Goal: Transaction & Acquisition: Purchase product/service

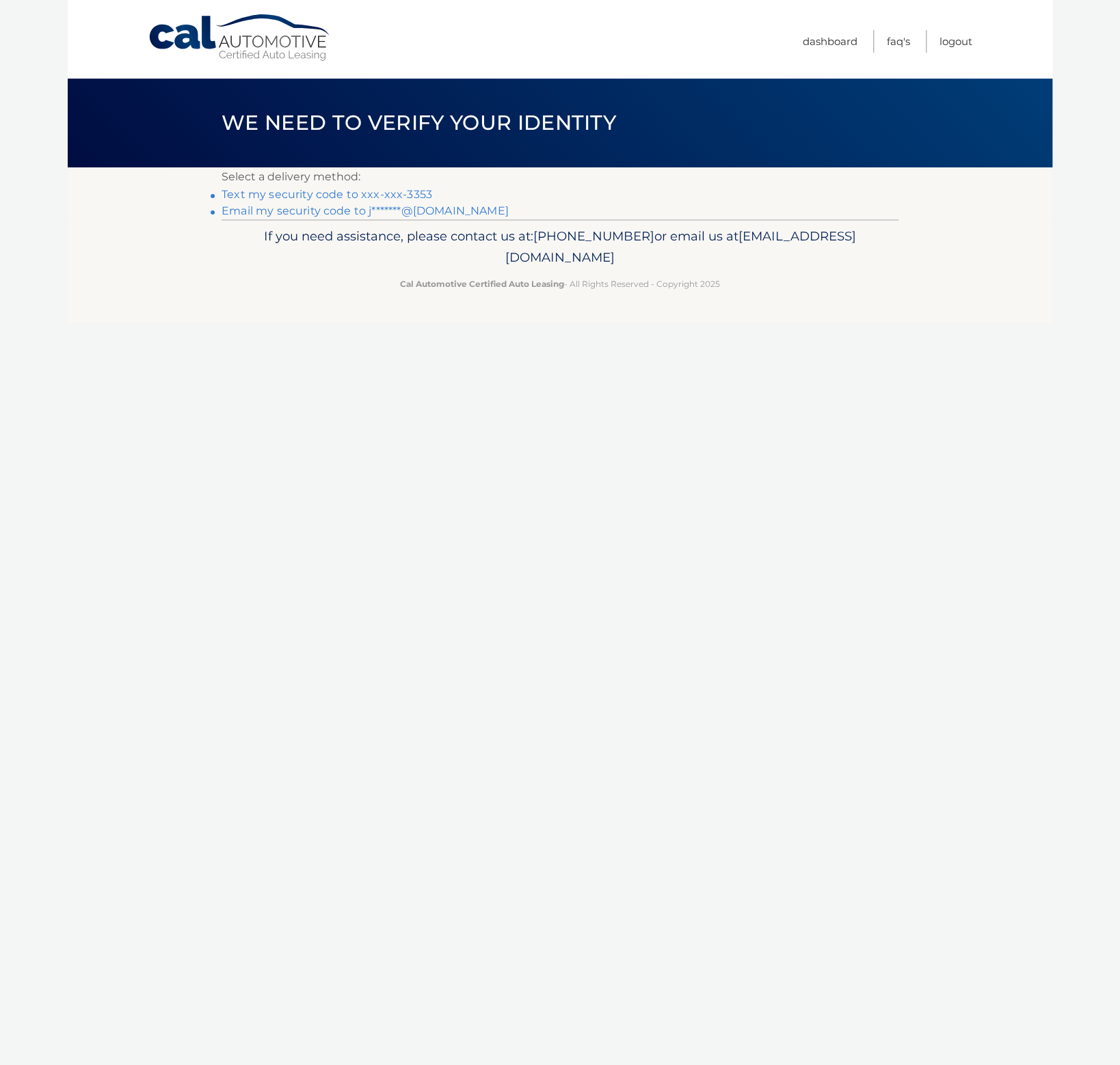
click at [413, 194] on link "Text my security code to xxx-xxx-3353" at bounding box center [326, 194] width 211 height 13
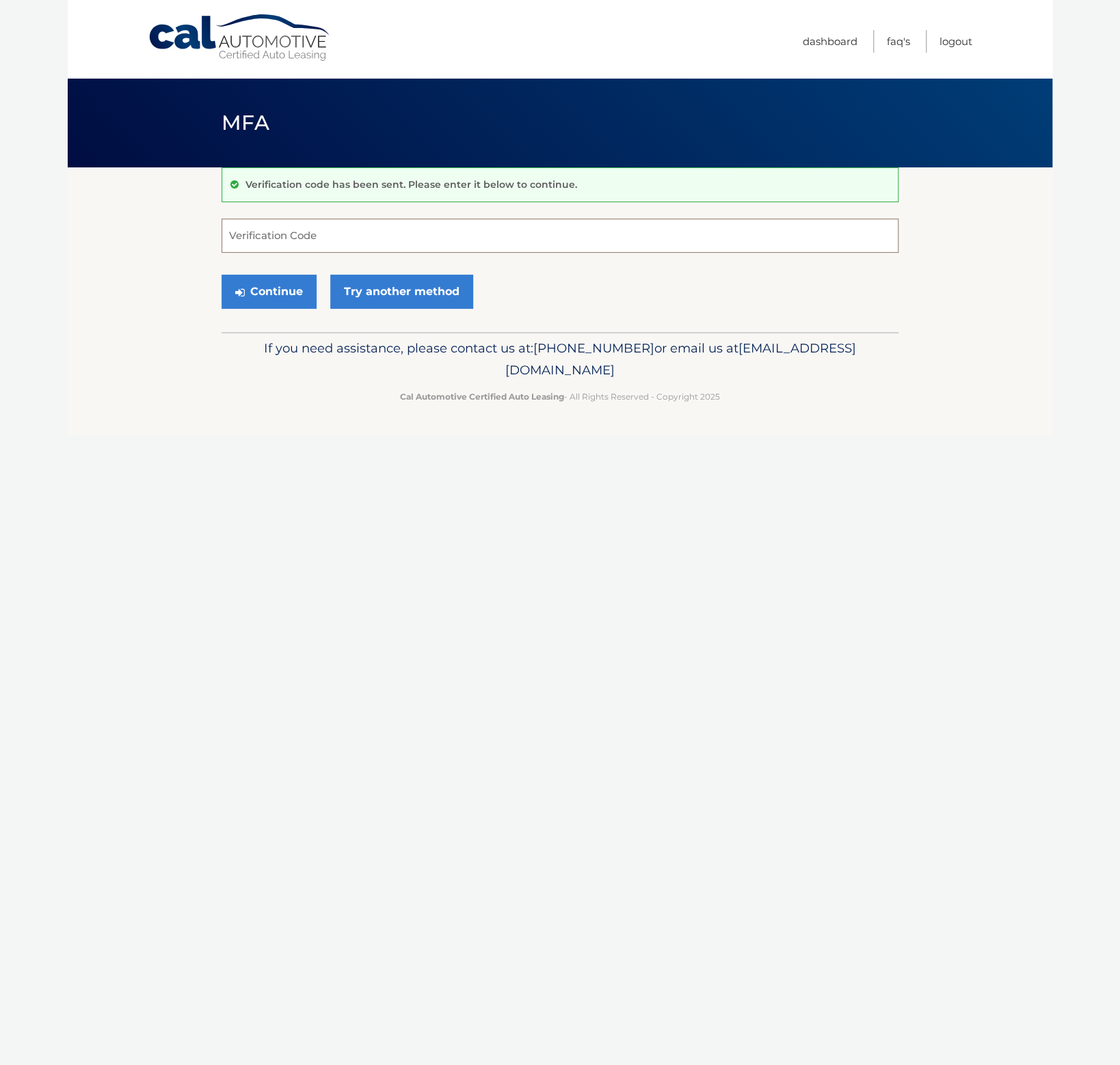
click at [385, 239] on input "Verification Code" at bounding box center [560, 235] width 677 height 34
type input "850894"
click at [277, 297] on button "Continue" at bounding box center [268, 291] width 95 height 34
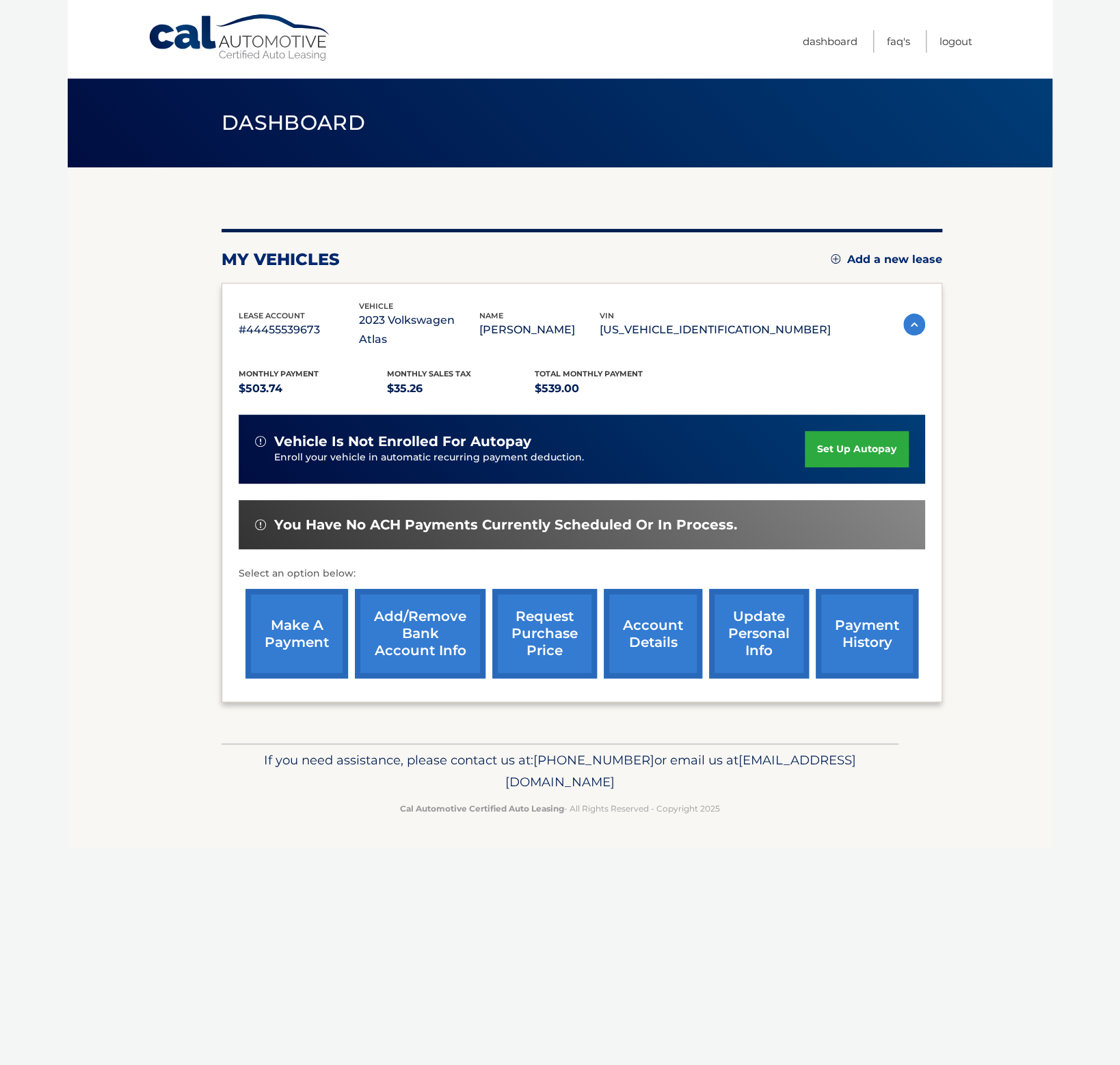
click at [839, 625] on link "payment history" at bounding box center [866, 633] width 103 height 89
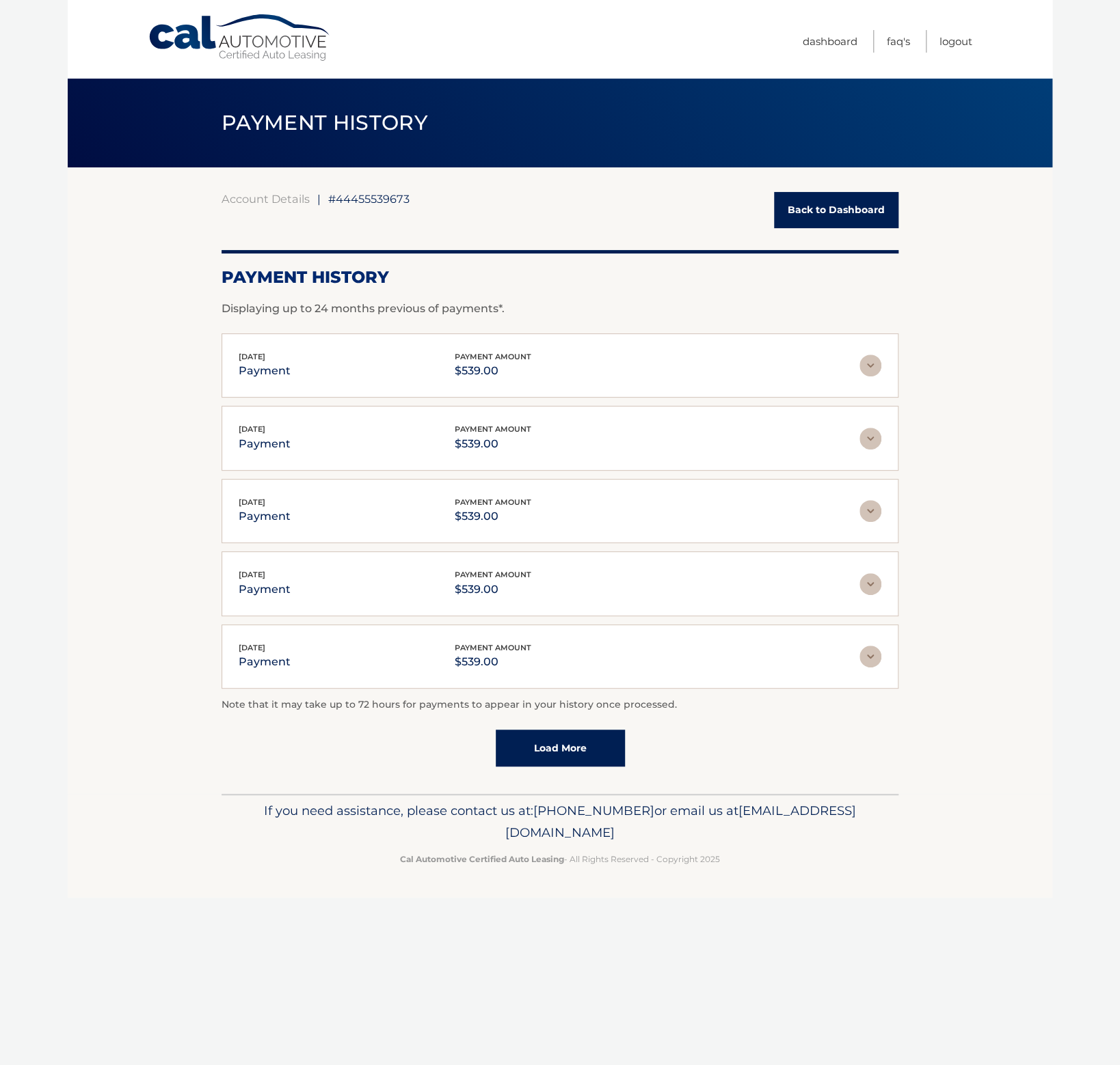
click at [808, 213] on link "Back to Dashboard" at bounding box center [836, 210] width 124 height 36
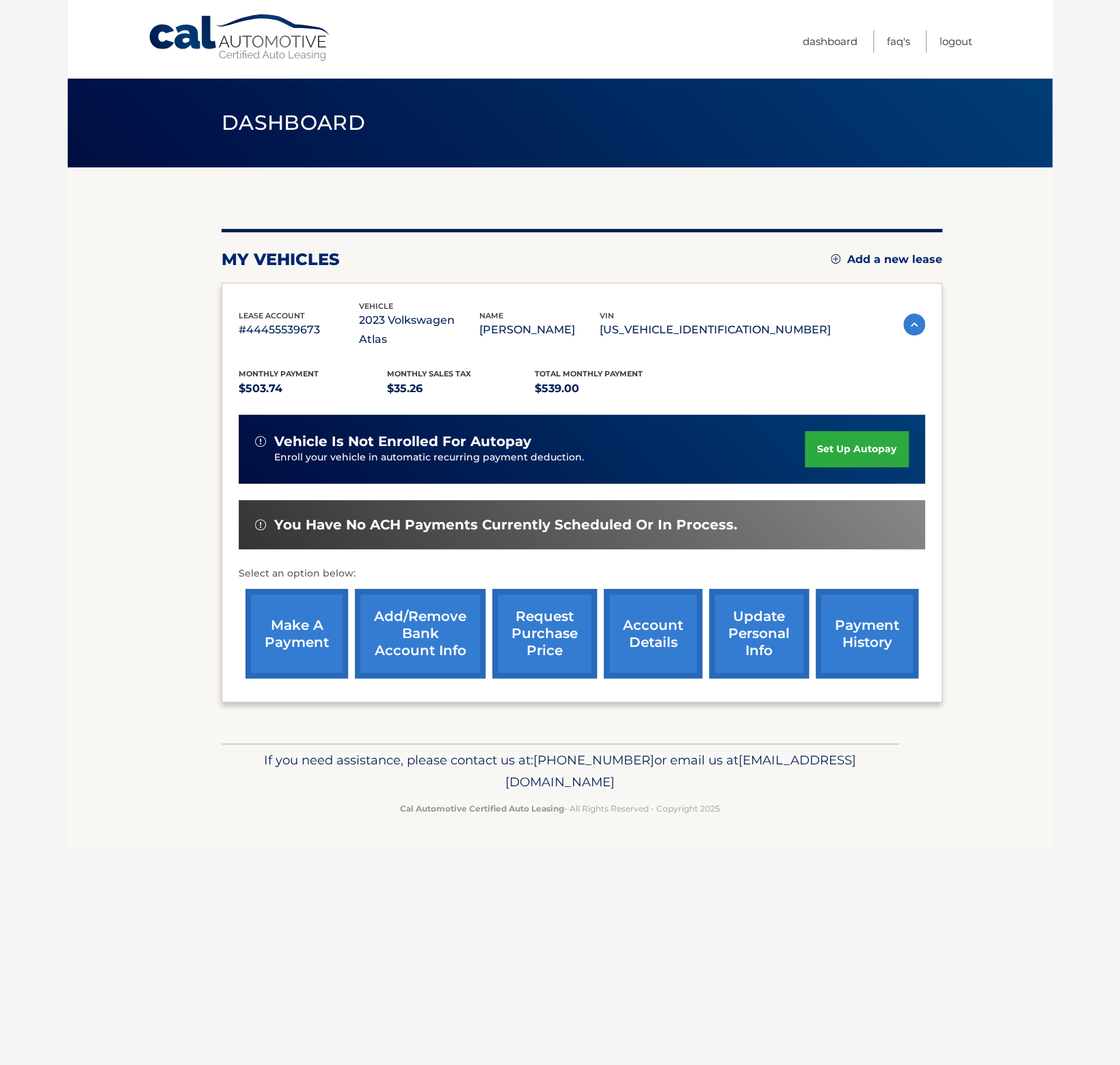
click at [632, 617] on link "account details" at bounding box center [653, 633] width 98 height 89
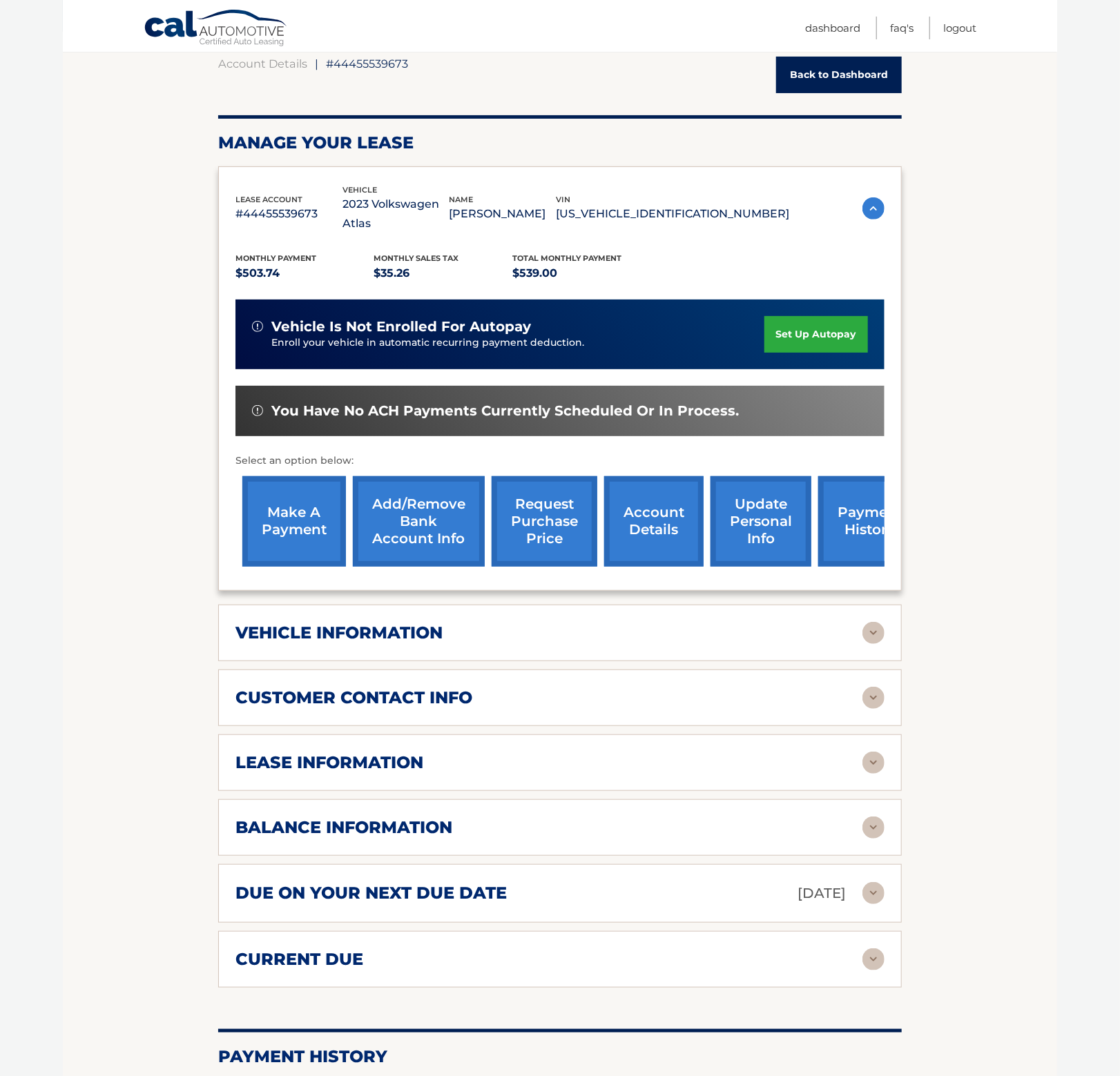
scroll to position [139, 0]
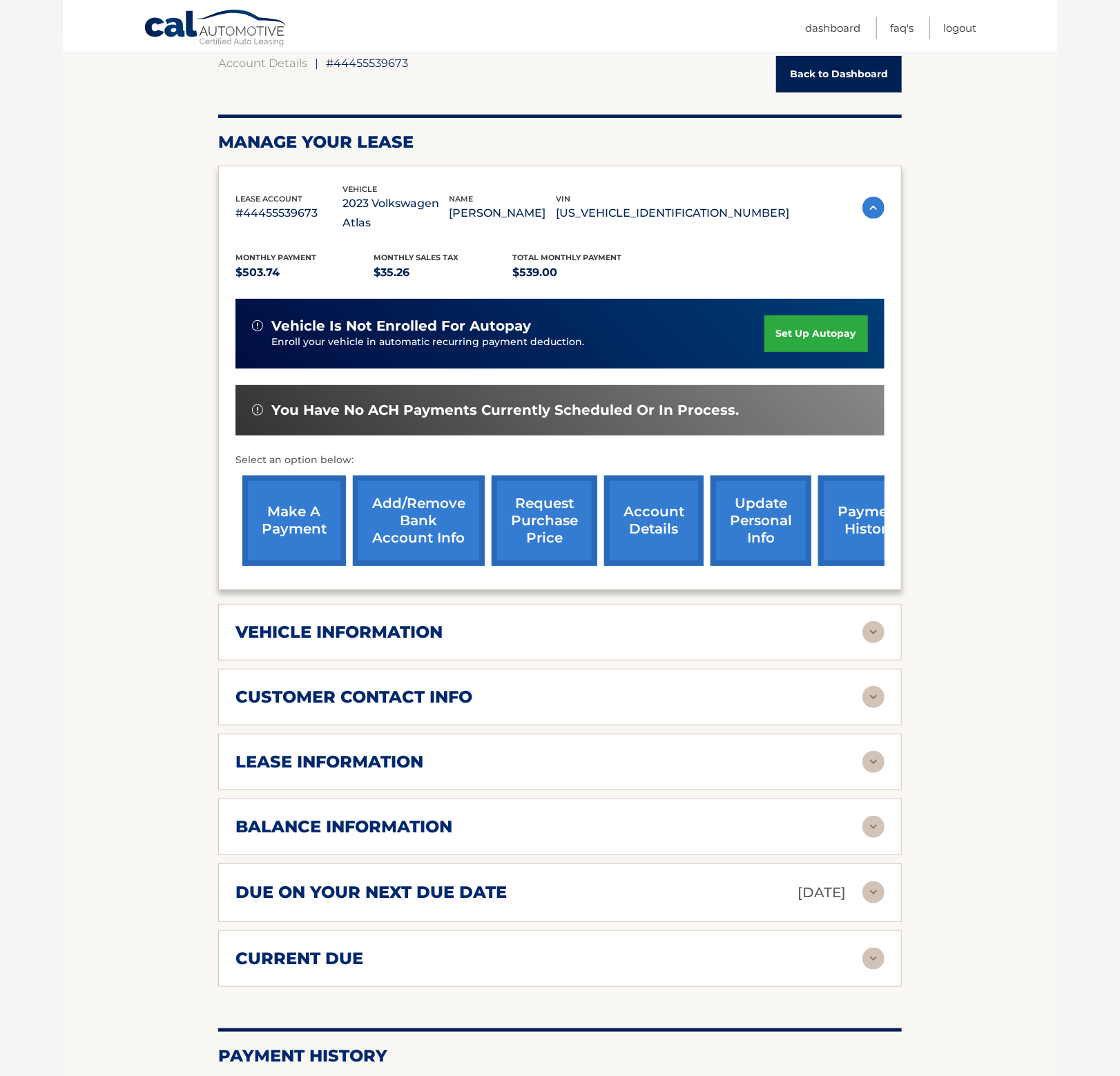
click at [373, 636] on div "vehicle information vehicle Year [DATE] vehicle make Volkswagen vehicle model A…" at bounding box center [560, 632] width 684 height 56
click at [380, 622] on h2 "vehicle information" at bounding box center [339, 632] width 207 height 21
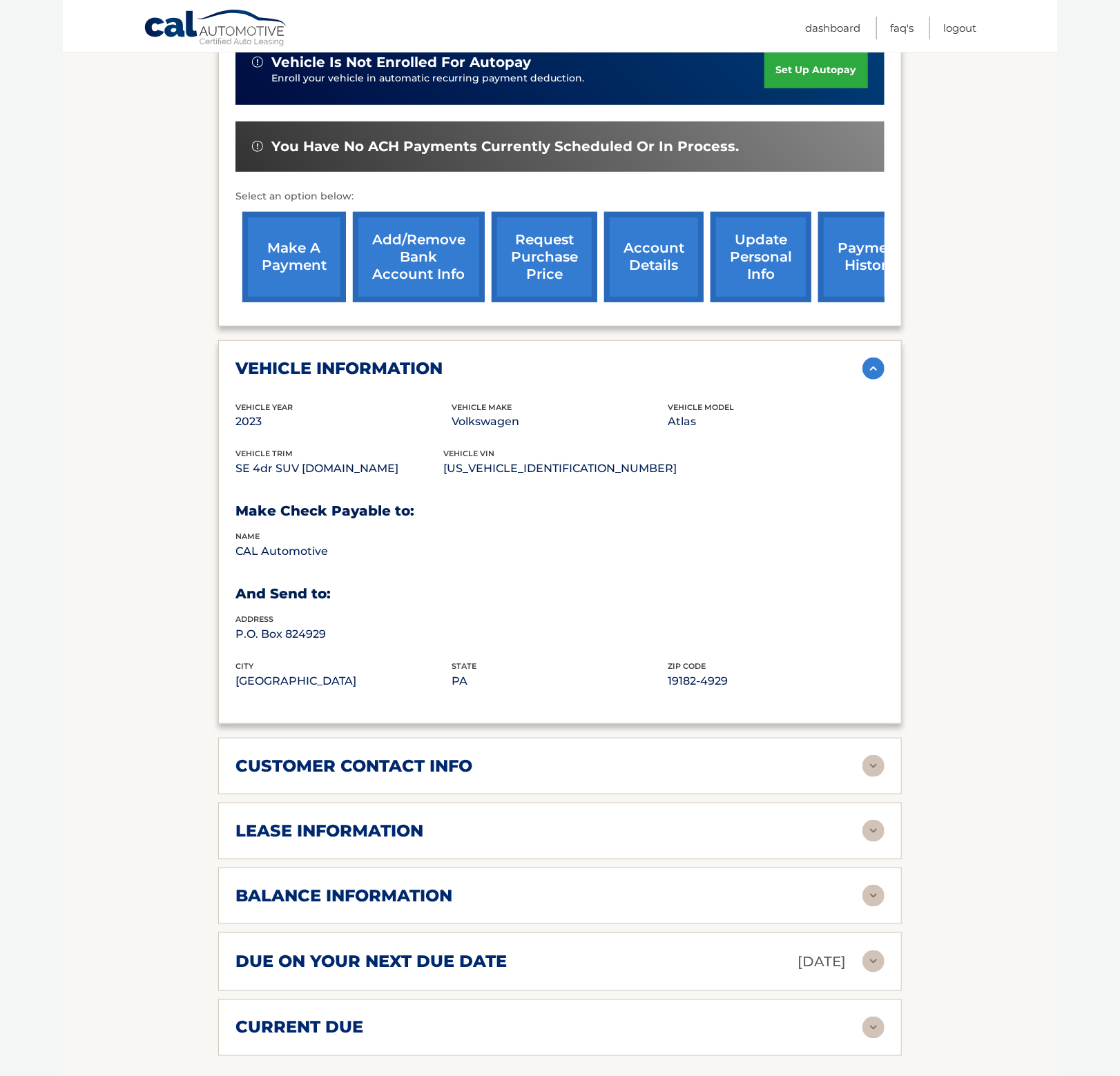
scroll to position [415, 0]
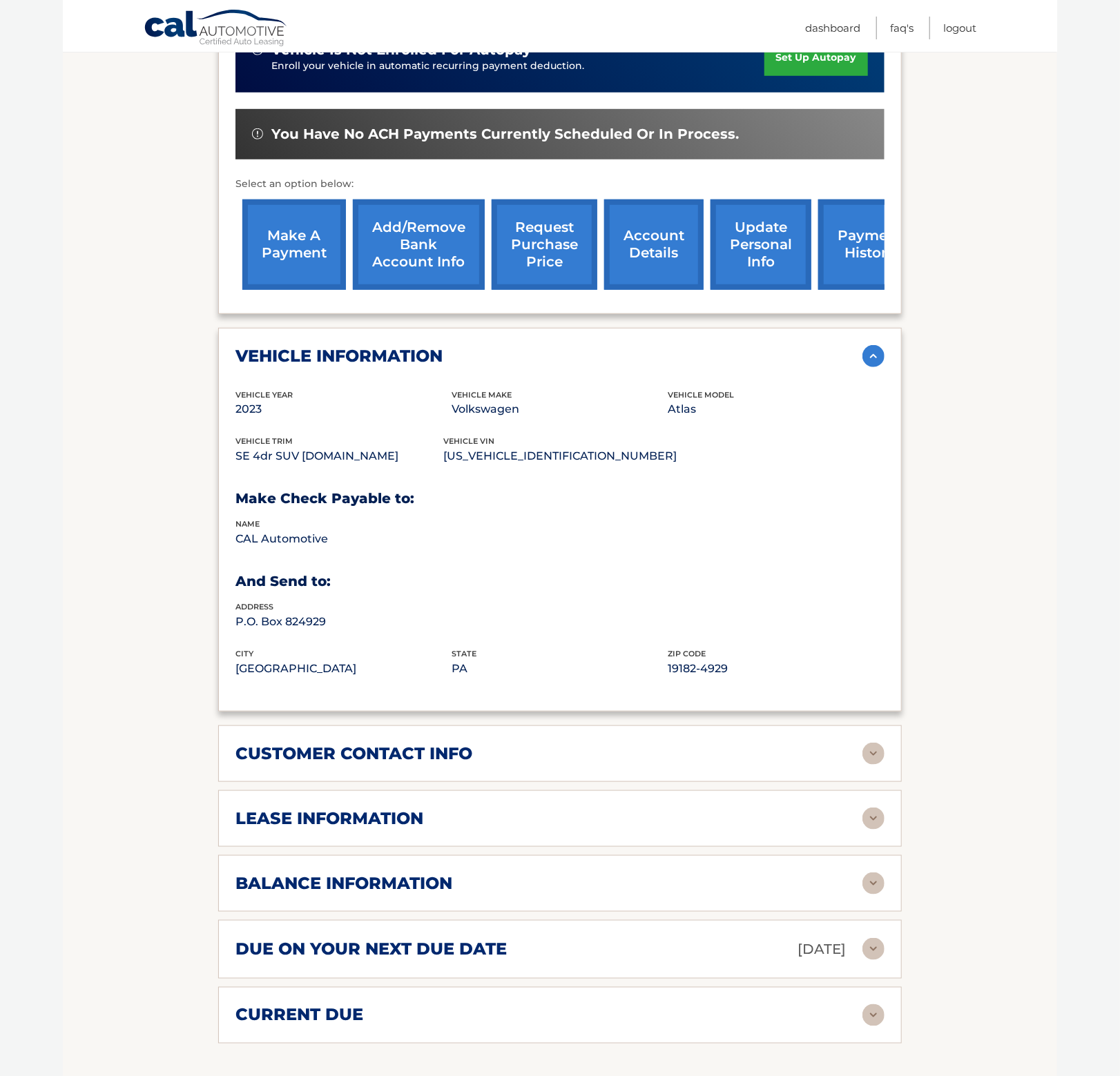
click at [310, 806] on div "lease information Contract Start Date Dec 28, 2022 Term 39 Maturity Date Mar 28…" at bounding box center [560, 819] width 684 height 56
click at [312, 809] on h2 "lease information" at bounding box center [330, 819] width 188 height 21
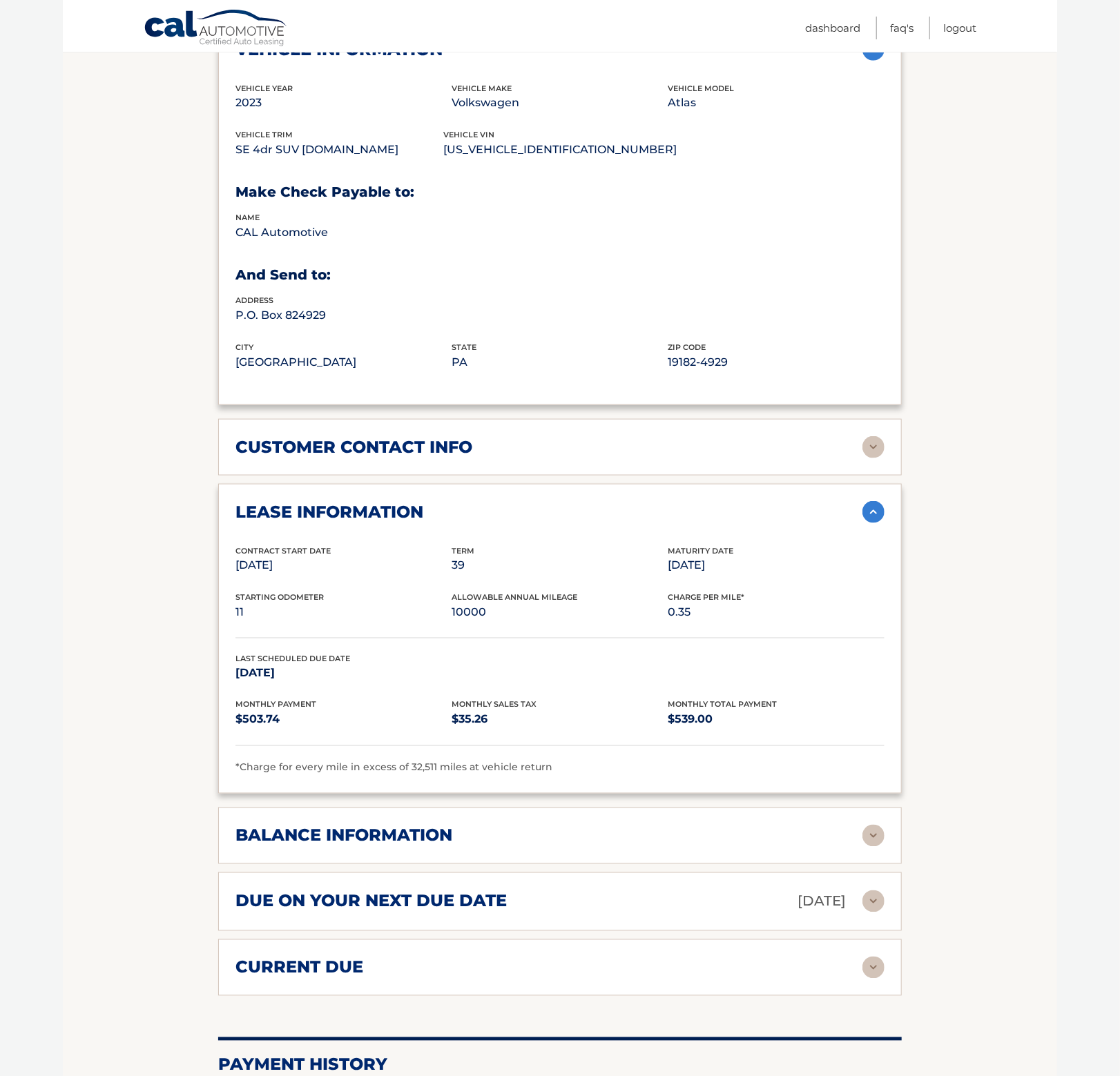
scroll to position [898, 0]
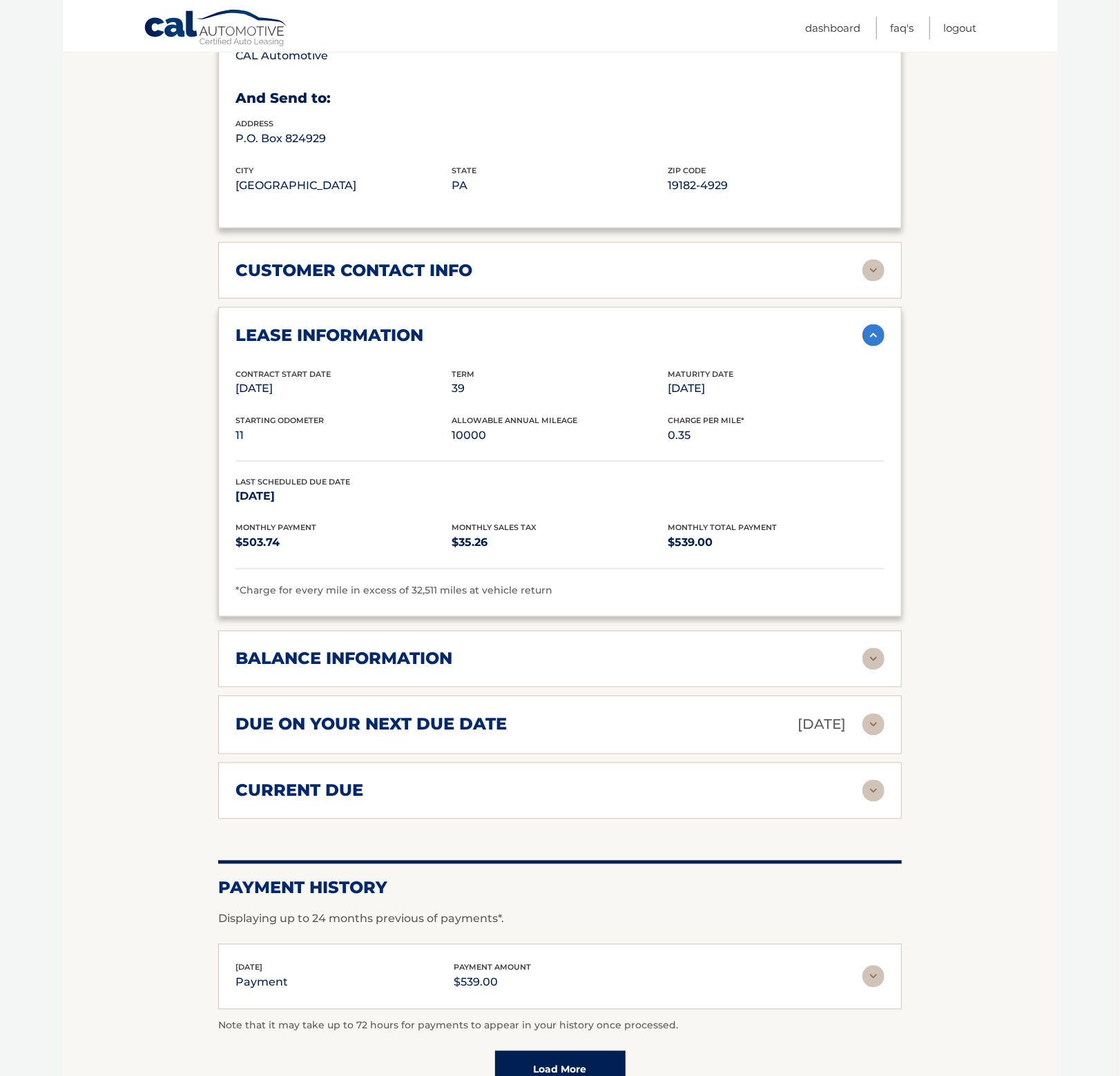
click at [285, 763] on div "current due Late Charges $0.00 Miscelleneous Charges* $0.00 Sales Tax $0.00 pay…" at bounding box center [560, 791] width 684 height 56
click at [298, 781] on h2 "current due" at bounding box center [299, 791] width 128 height 21
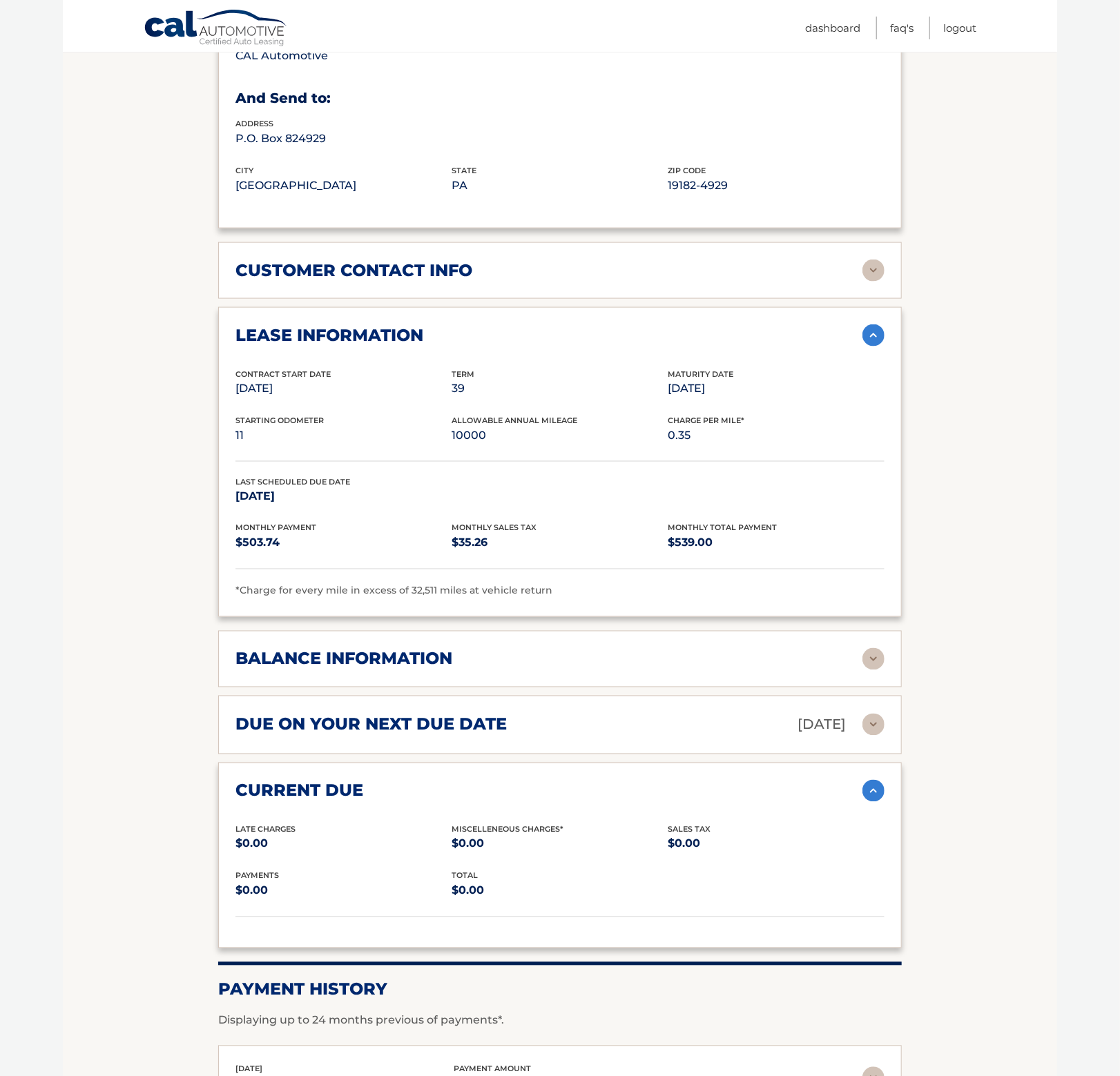
click at [368, 649] on h2 "balance information" at bounding box center [344, 659] width 217 height 21
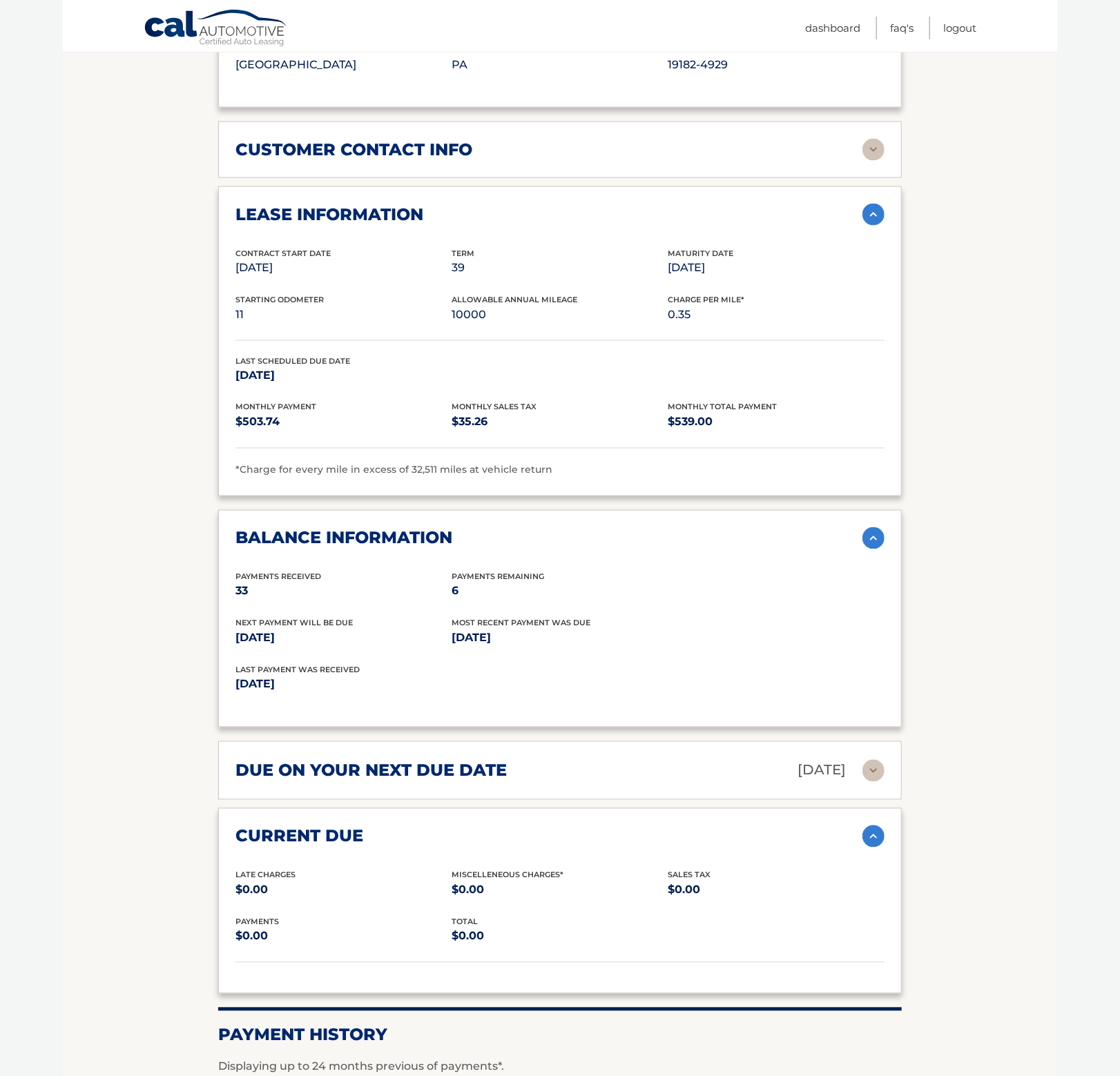
scroll to position [1035, 0]
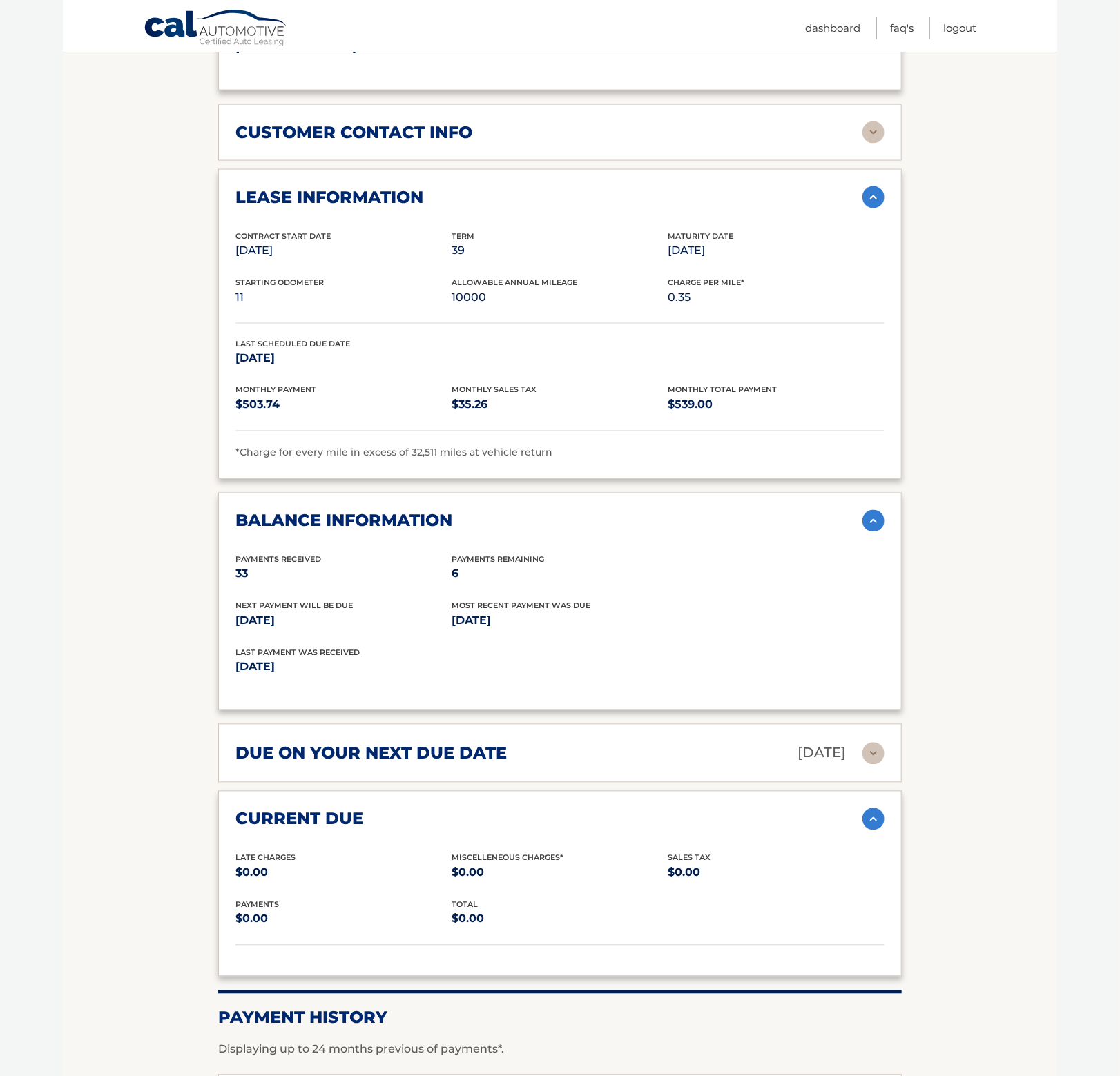
click at [312, 743] on h2 "due on your next due date" at bounding box center [371, 753] width 271 height 21
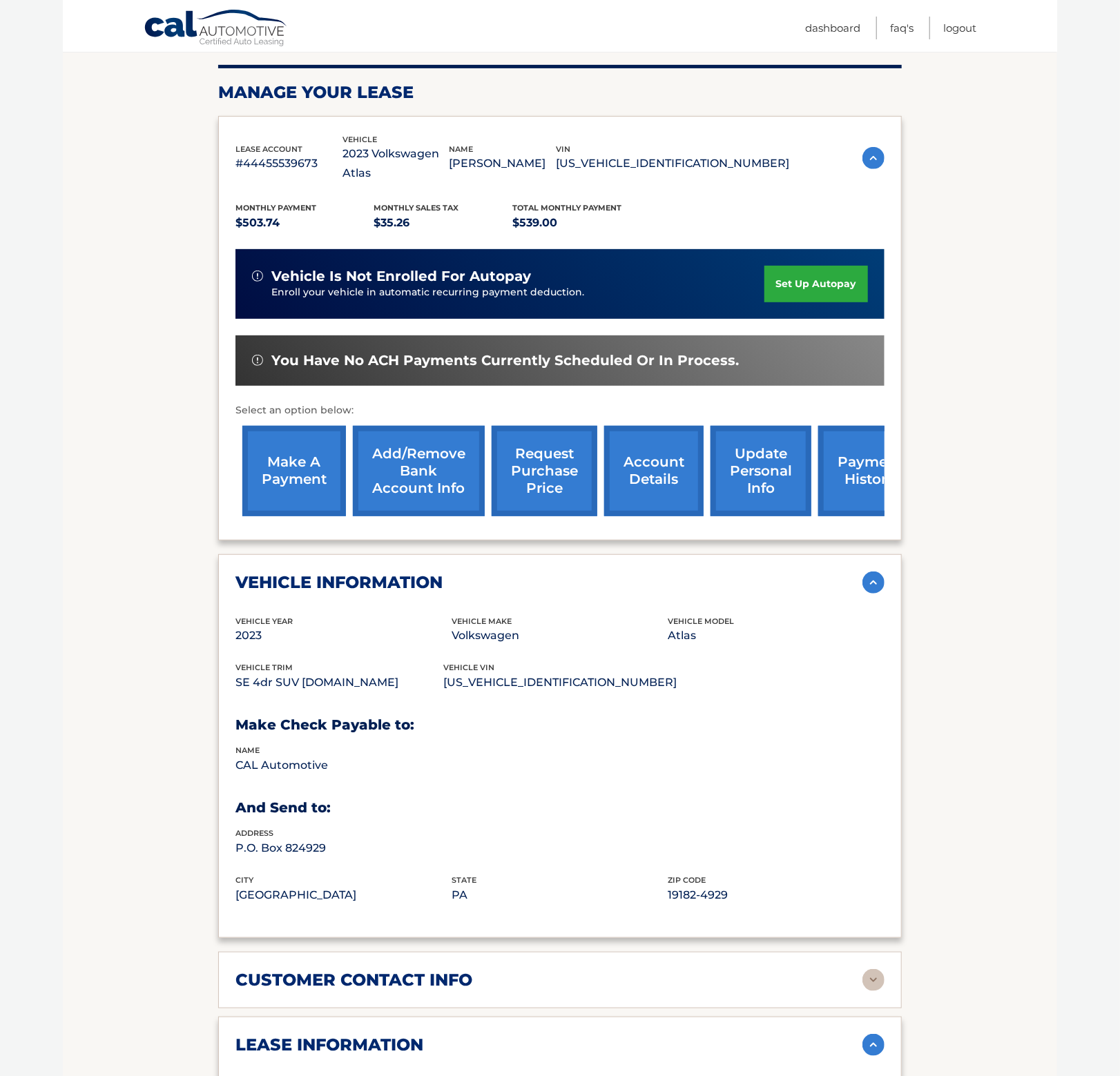
scroll to position [0, 0]
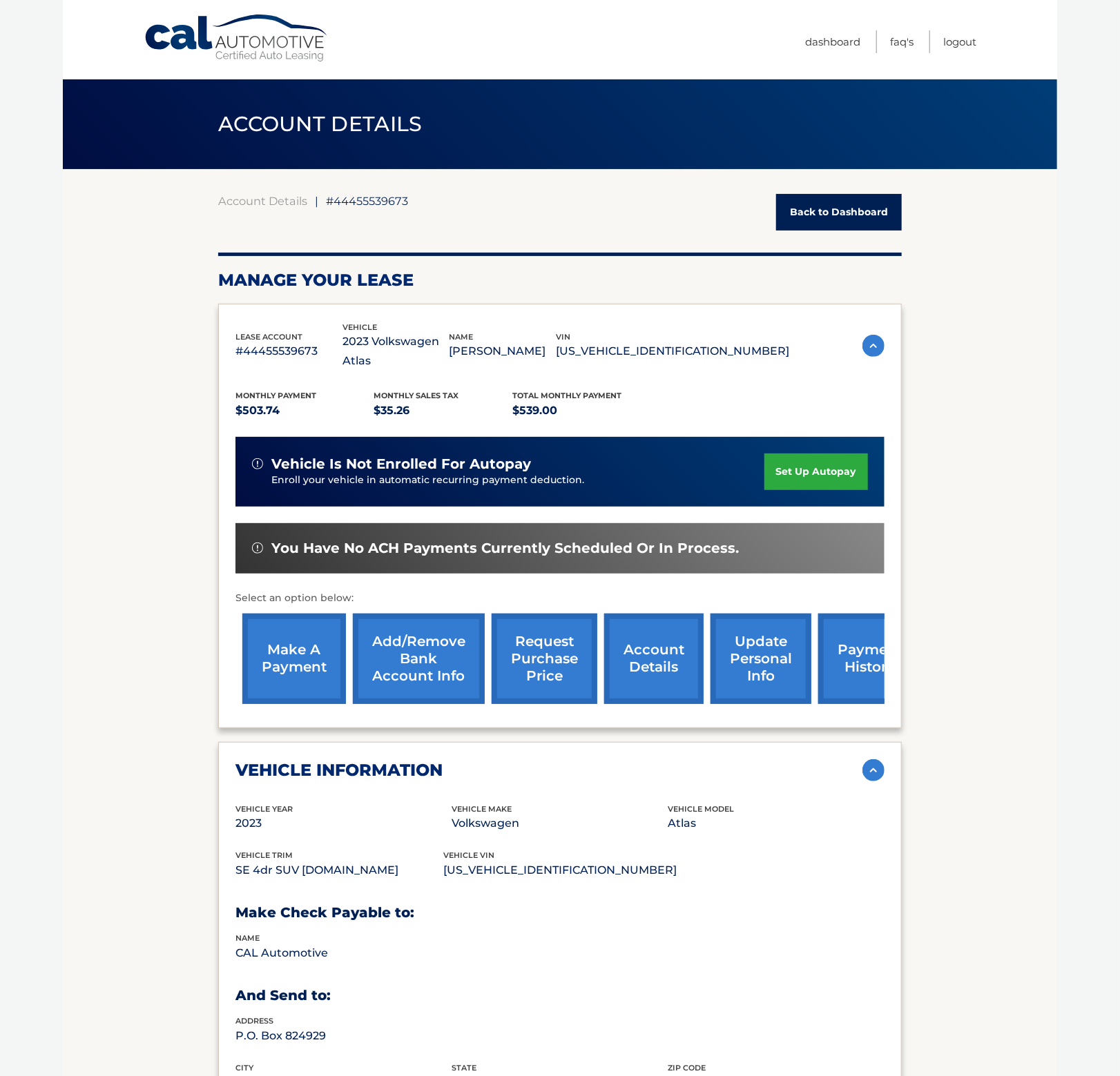
click at [310, 649] on link "make a payment" at bounding box center [294, 658] width 104 height 90
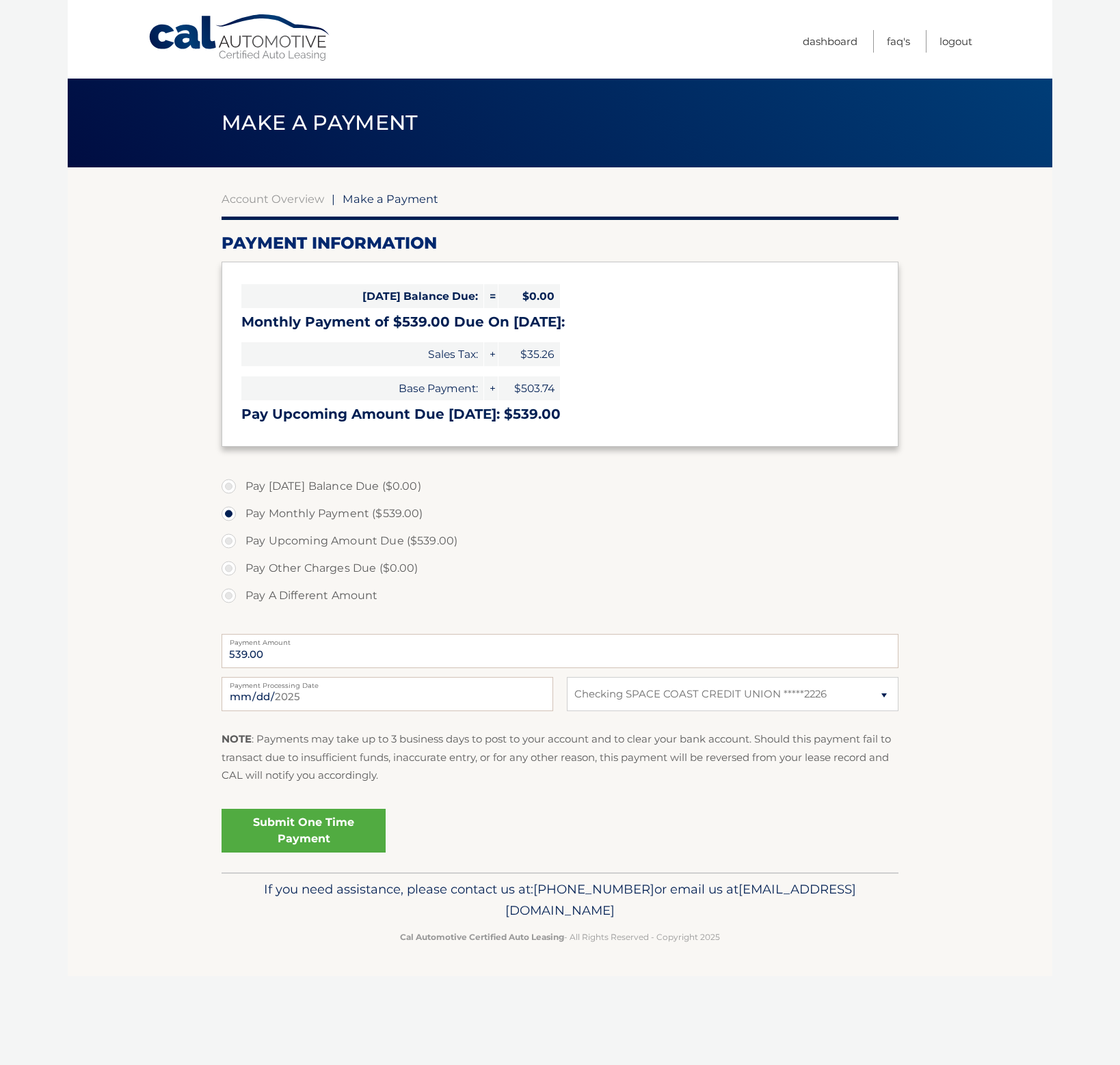
select select "ZTJmMTBhMTMtMTg5Yi00NGIwLWEwYjYtOWY3N2QwYzYwZjll"
click at [250, 828] on link "Submit One Time Payment" at bounding box center [303, 831] width 164 height 44
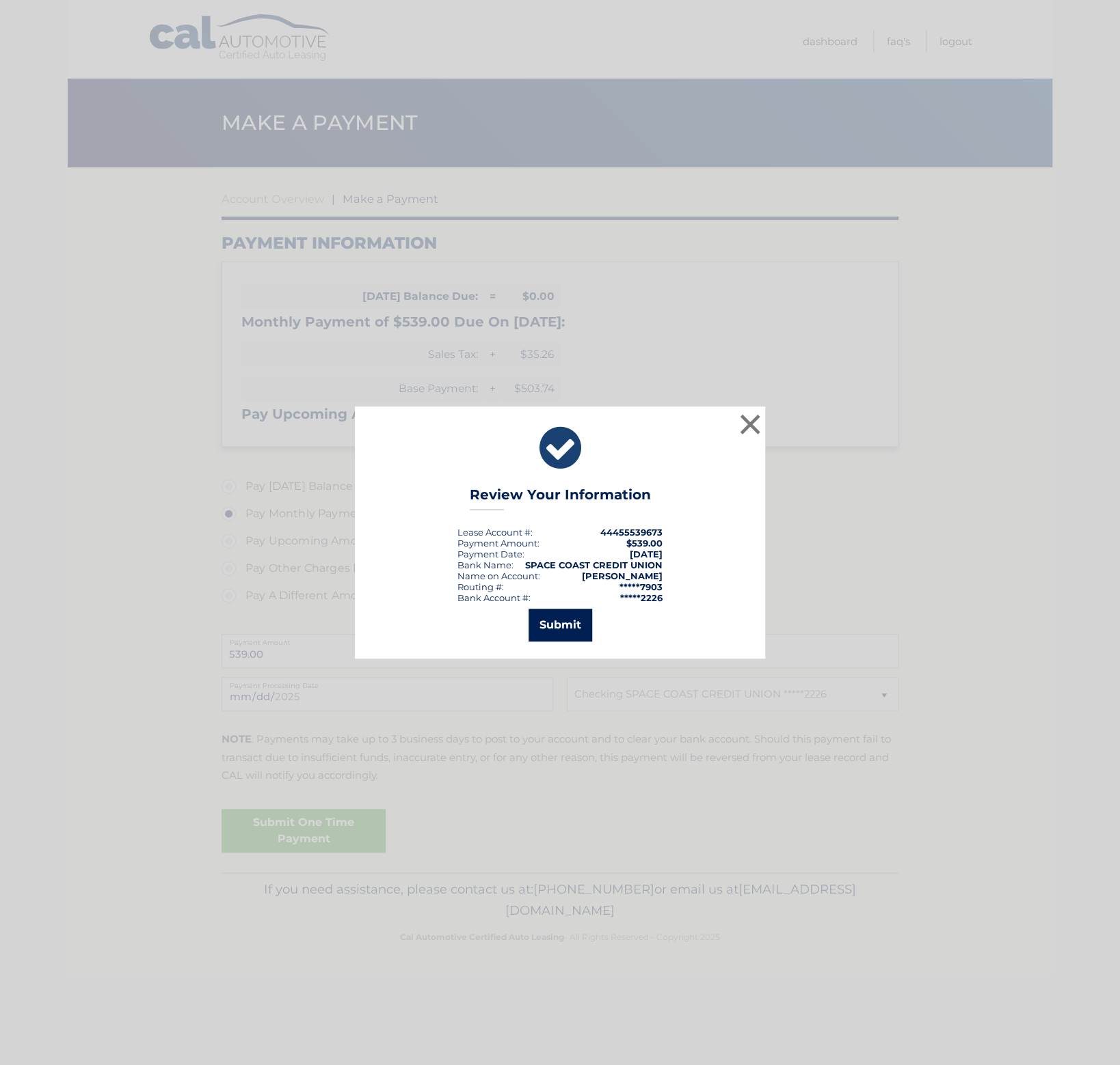
click at [583, 622] on button "Submit" at bounding box center [560, 625] width 64 height 32
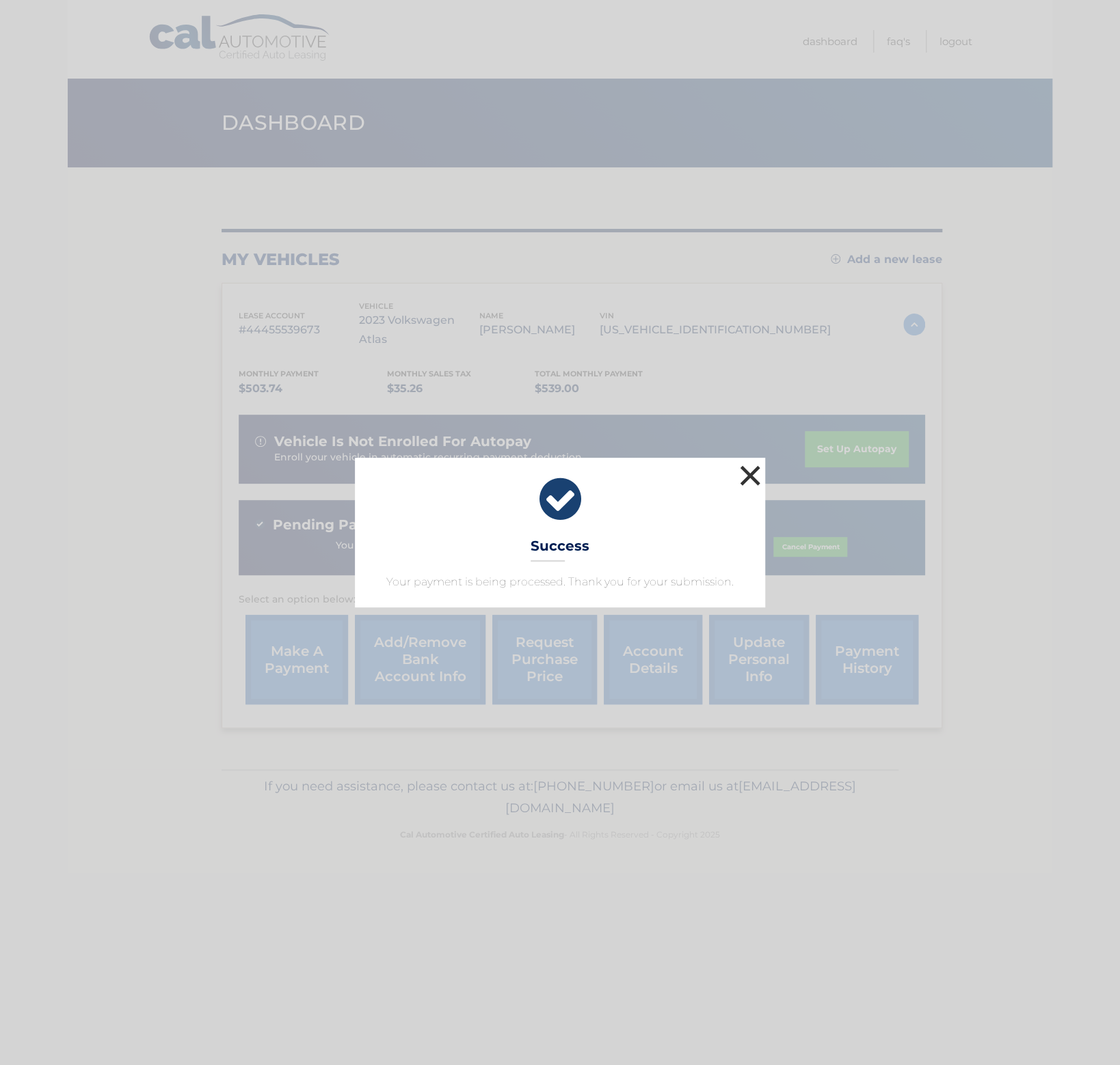
click at [748, 472] on button "×" at bounding box center [750, 476] width 27 height 27
